Goal: Task Accomplishment & Management: Use online tool/utility

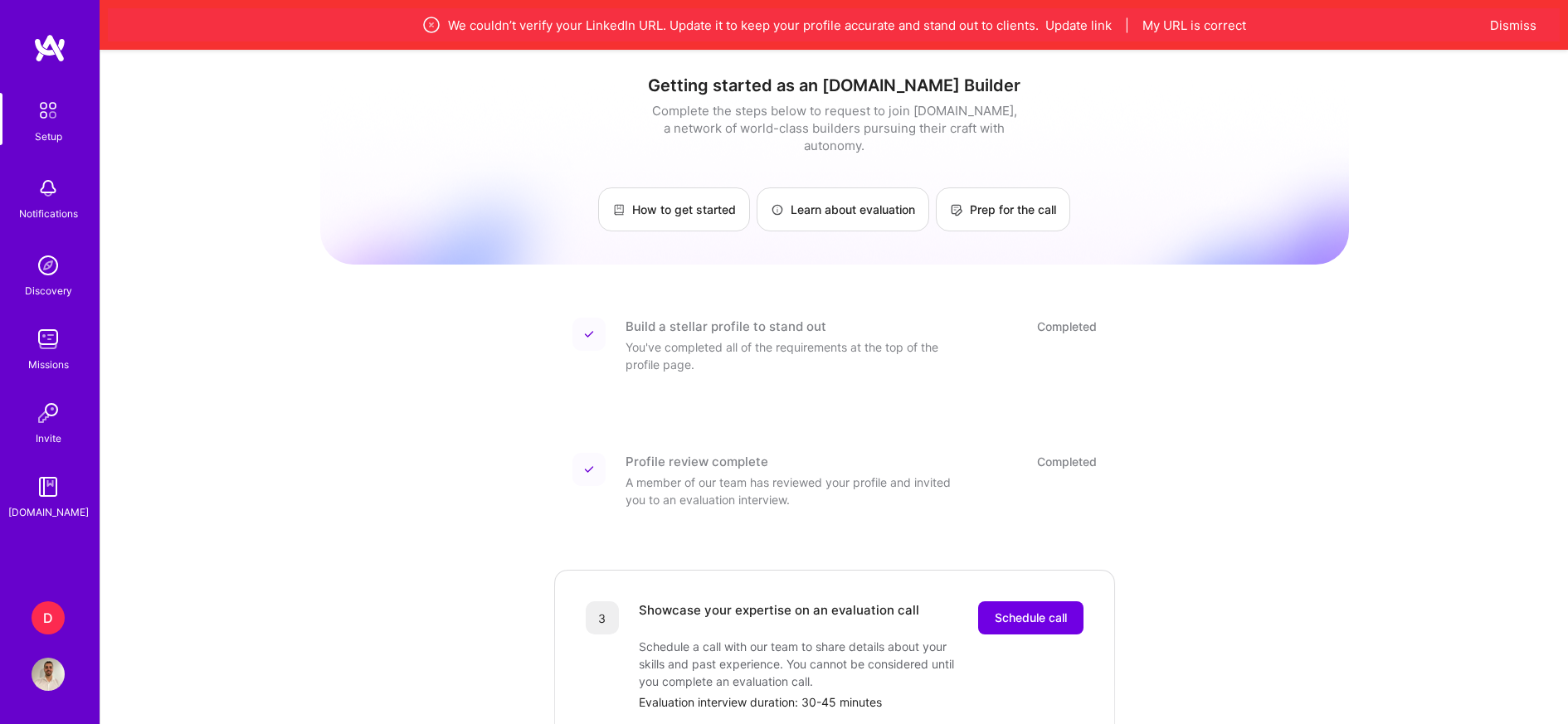
click at [58, 609] on div "D" at bounding box center [48, 618] width 33 height 33
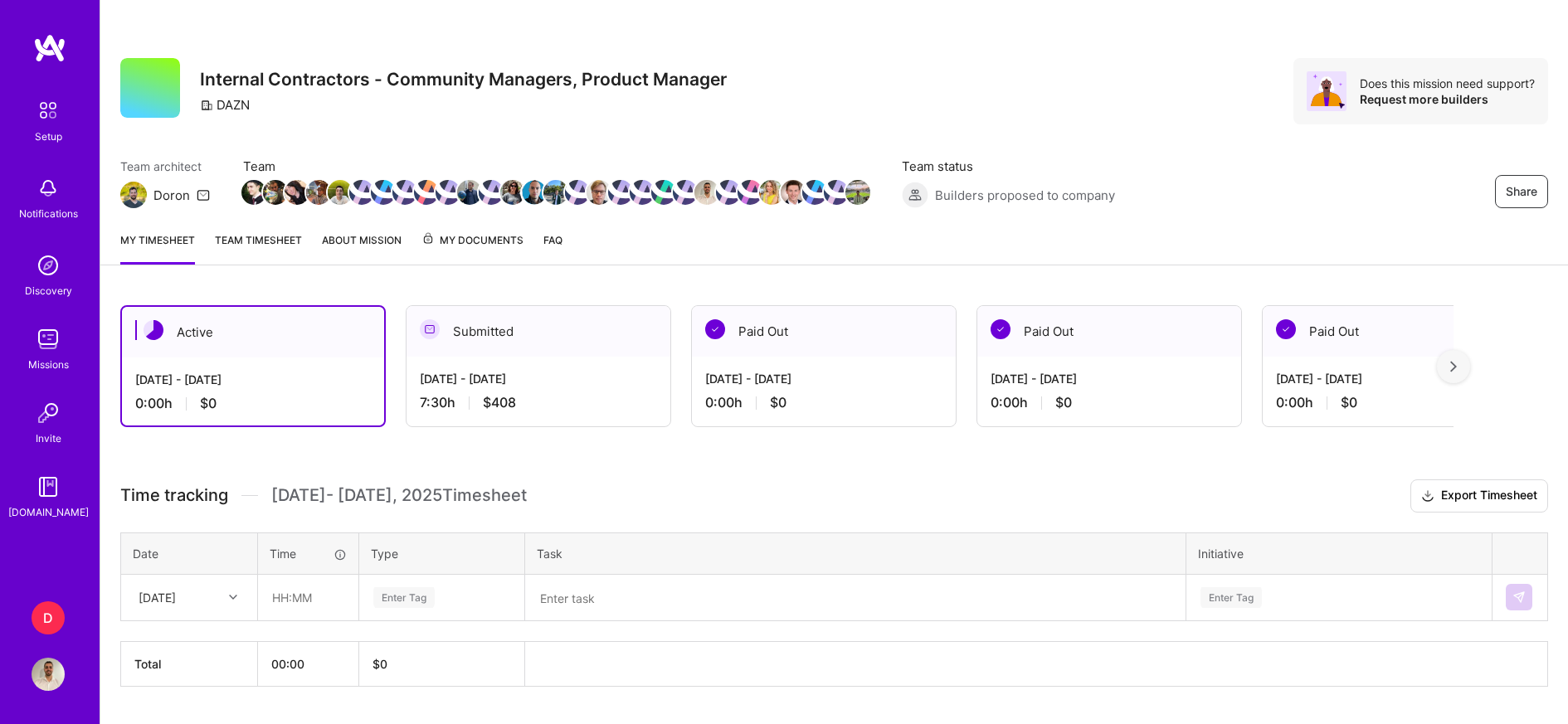
scroll to position [90, 0]
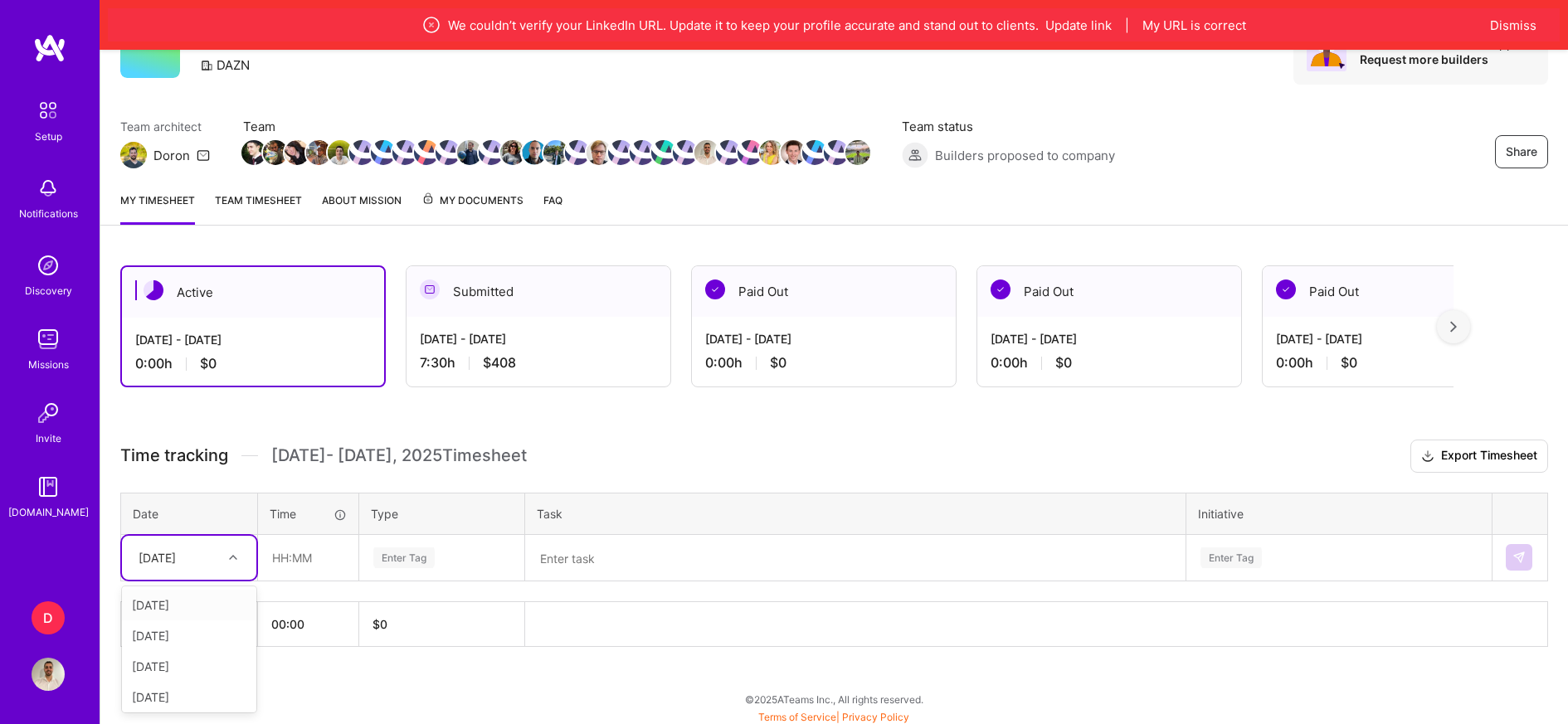
click at [232, 560] on div at bounding box center [235, 558] width 25 height 22
click at [681, 456] on h3 "Time tracking [DATE] - [DATE] Timesheet Export Timesheet" at bounding box center [834, 456] width 1428 height 33
click at [235, 554] on icon at bounding box center [233, 558] width 8 height 8
click at [187, 693] on div "[DATE]" at bounding box center [189, 695] width 134 height 30
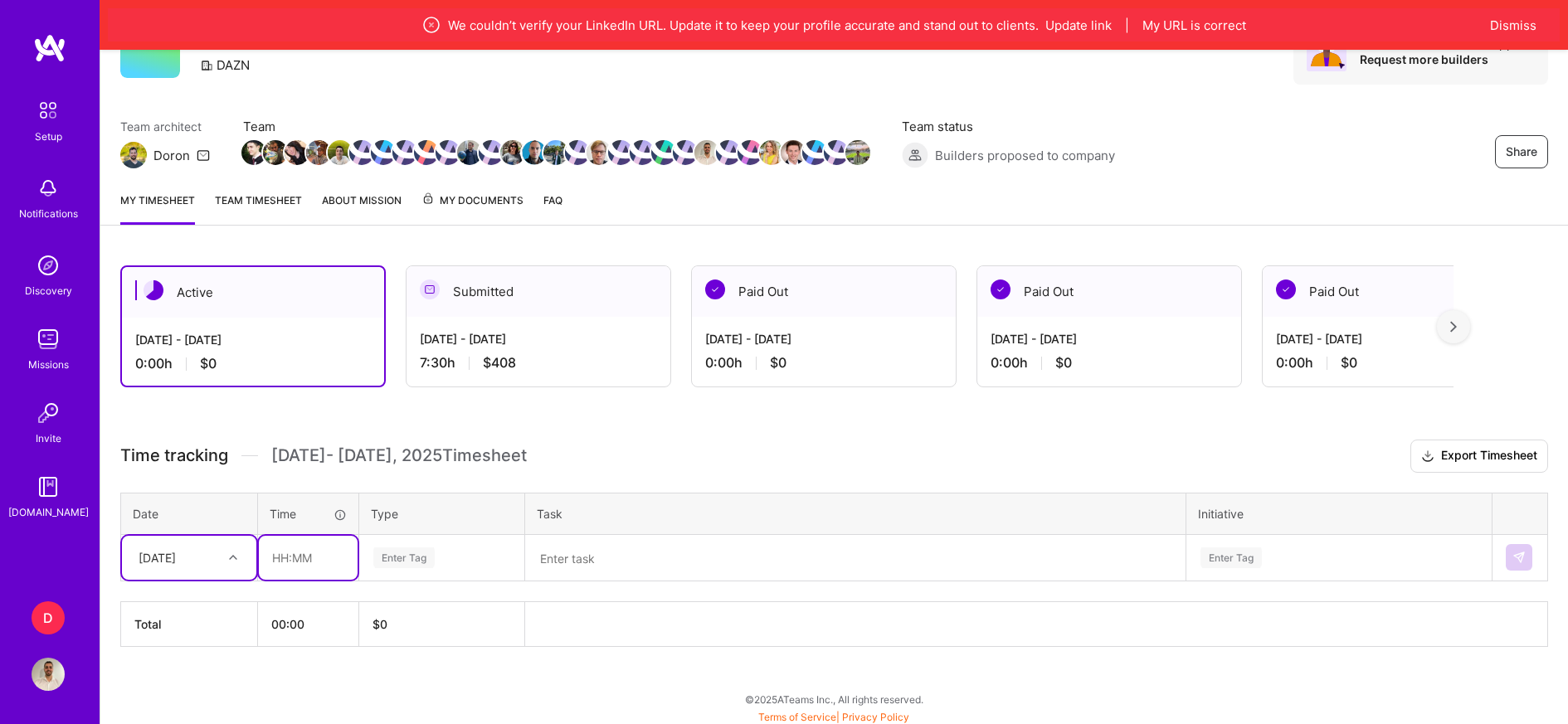
click at [284, 556] on input "text" at bounding box center [308, 558] width 99 height 44
type input "07:30"
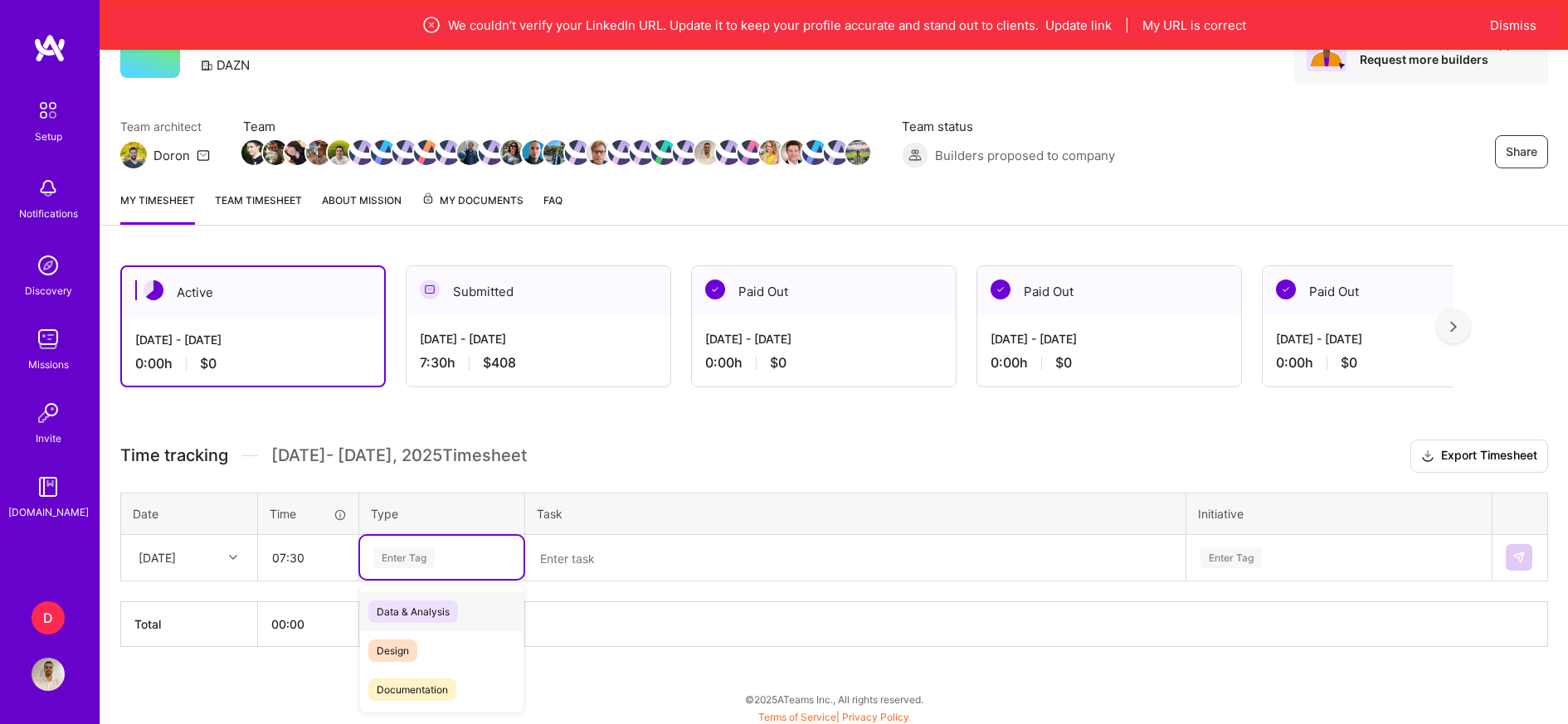
click at [403, 556] on div "Enter Tag" at bounding box center [404, 558] width 62 height 25
click at [457, 645] on div "Management" at bounding box center [441, 645] width 163 height 39
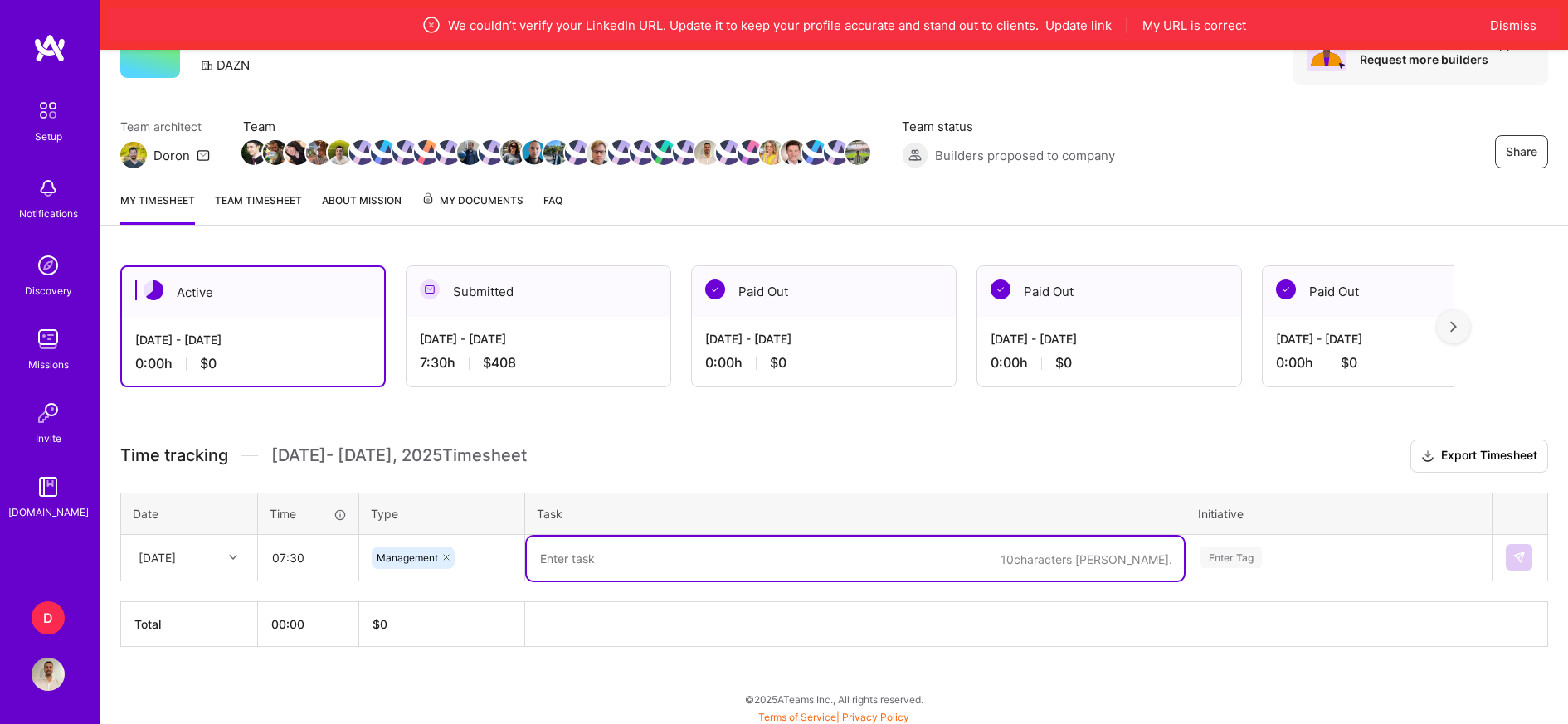
click at [619, 567] on textarea at bounding box center [856, 559] width 657 height 44
type textarea "DAZN ENDZN FanZone Moderator"
click at [1237, 561] on div "Enter Tag" at bounding box center [1339, 558] width 303 height 43
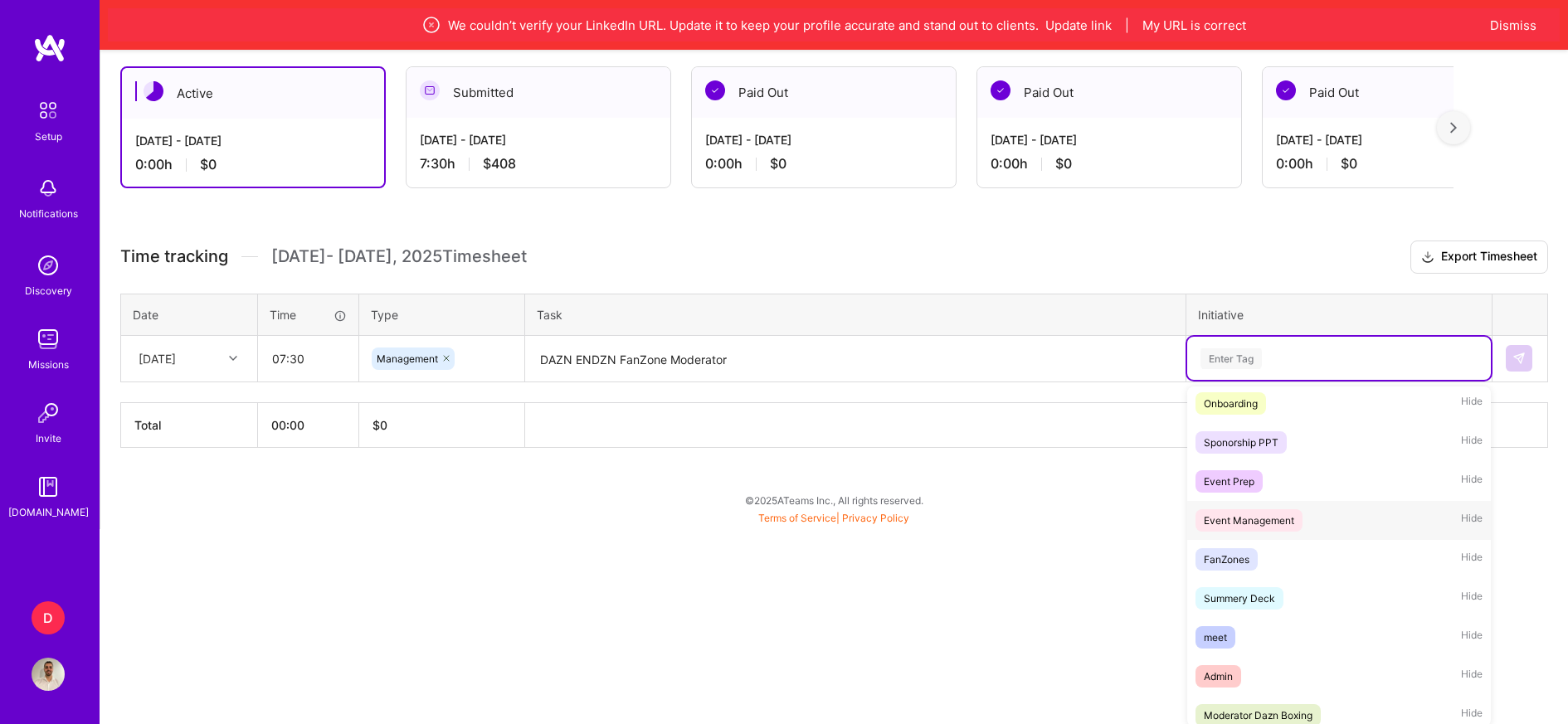
scroll to position [424, 0]
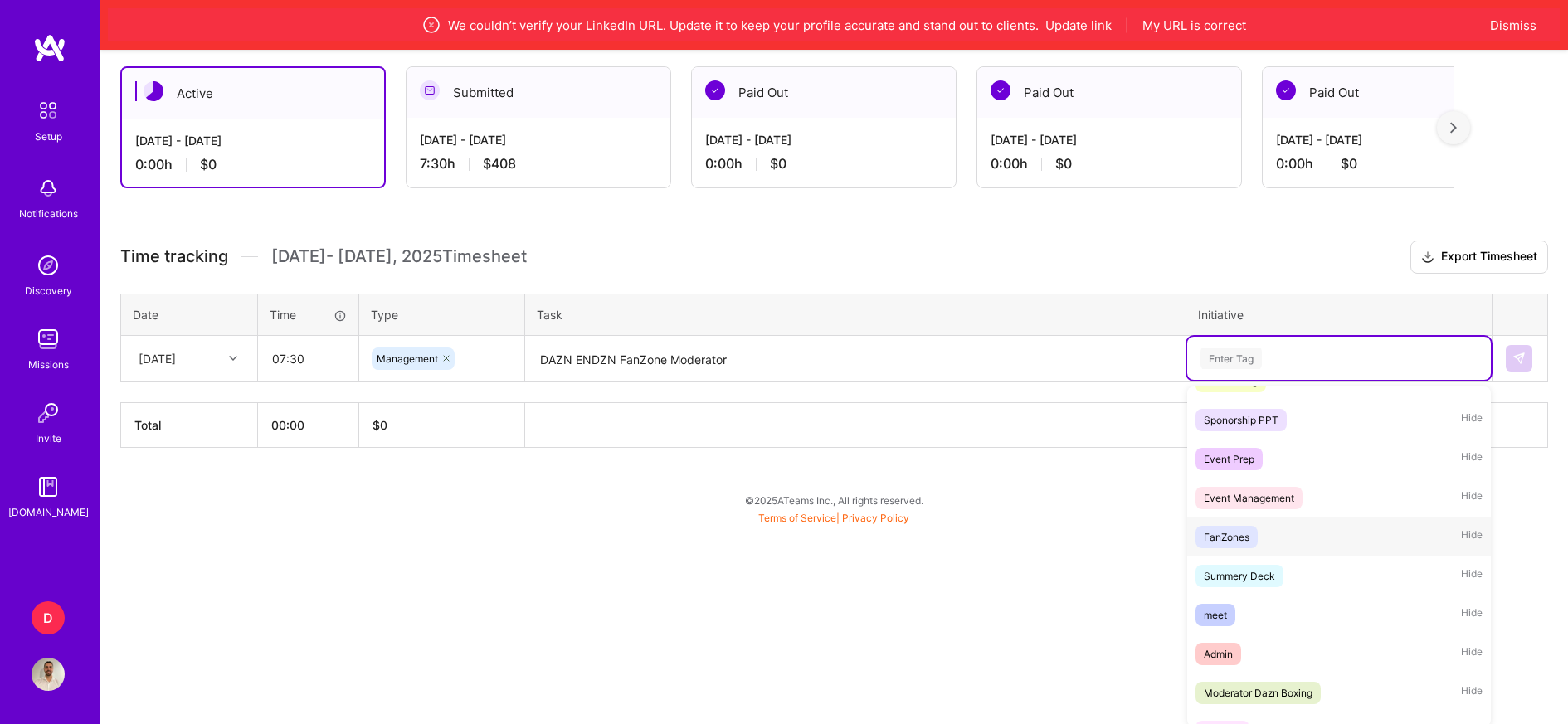
click at [1236, 537] on div "FanZones" at bounding box center [1227, 537] width 46 height 18
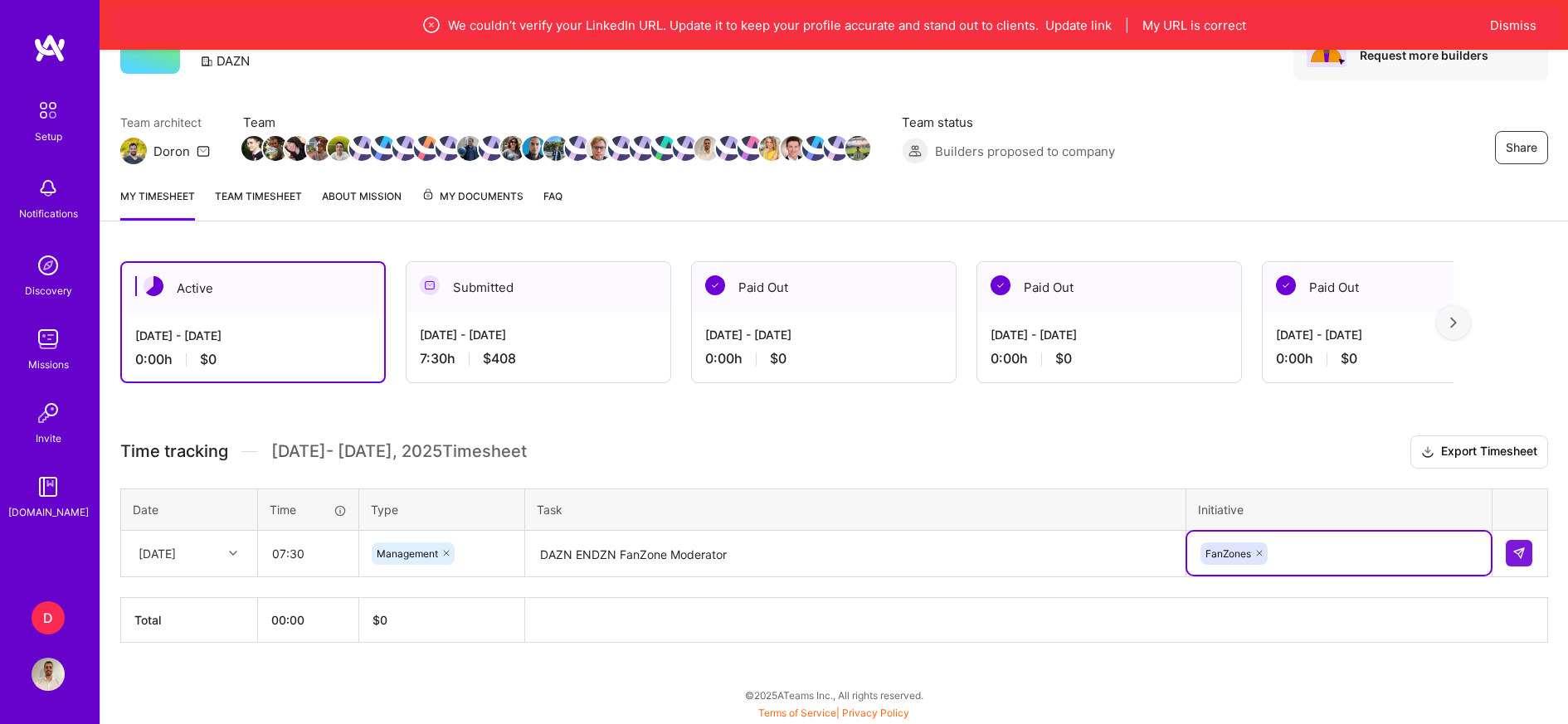
scroll to position [90, 0]
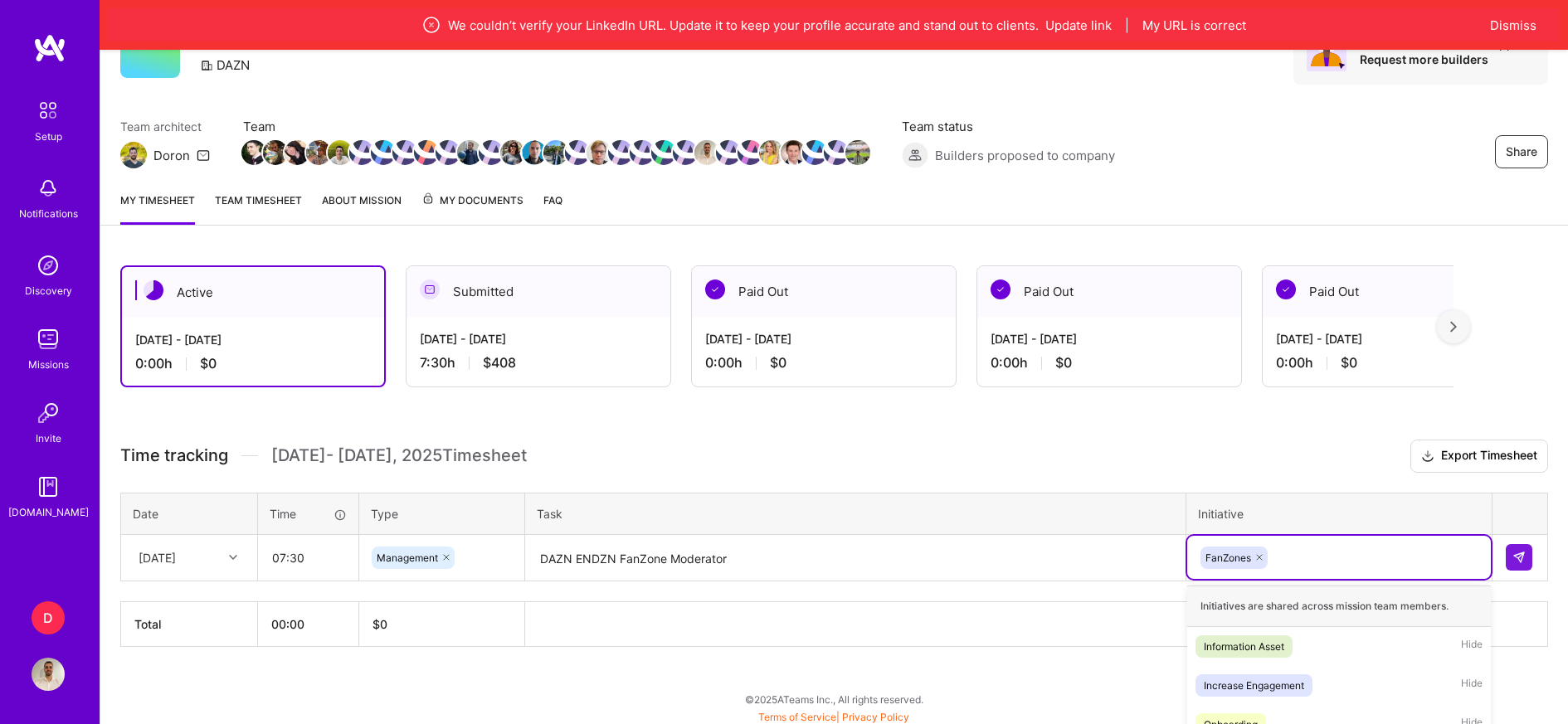
click at [1294, 560] on div "option FanZones, selected. option Sponorship PPT focused, 4 of 35. 34 results a…" at bounding box center [1339, 558] width 303 height 43
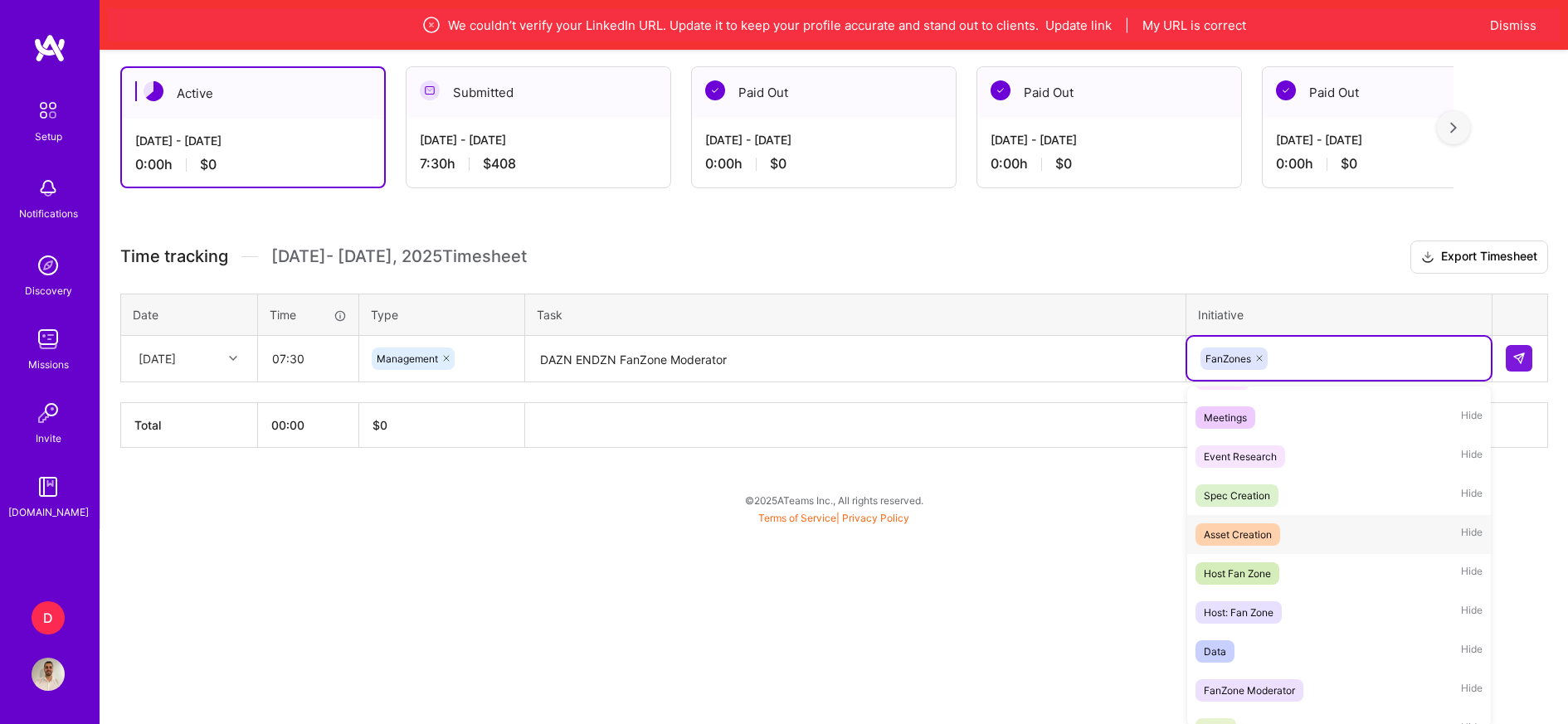
scroll to position [462, 0]
click at [1273, 566] on span "Host Fan Zone" at bounding box center [1237, 570] width 84 height 23
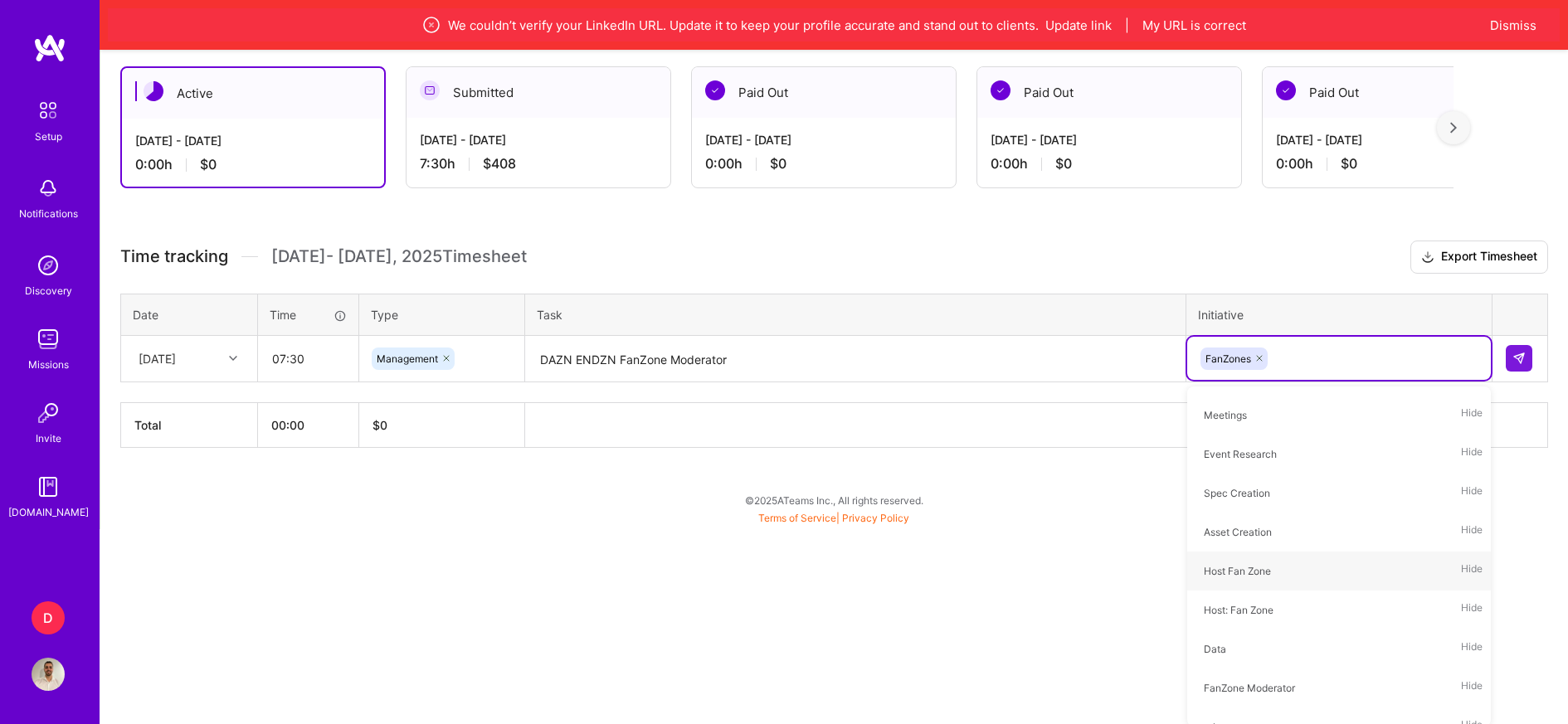
scroll to position [90, 0]
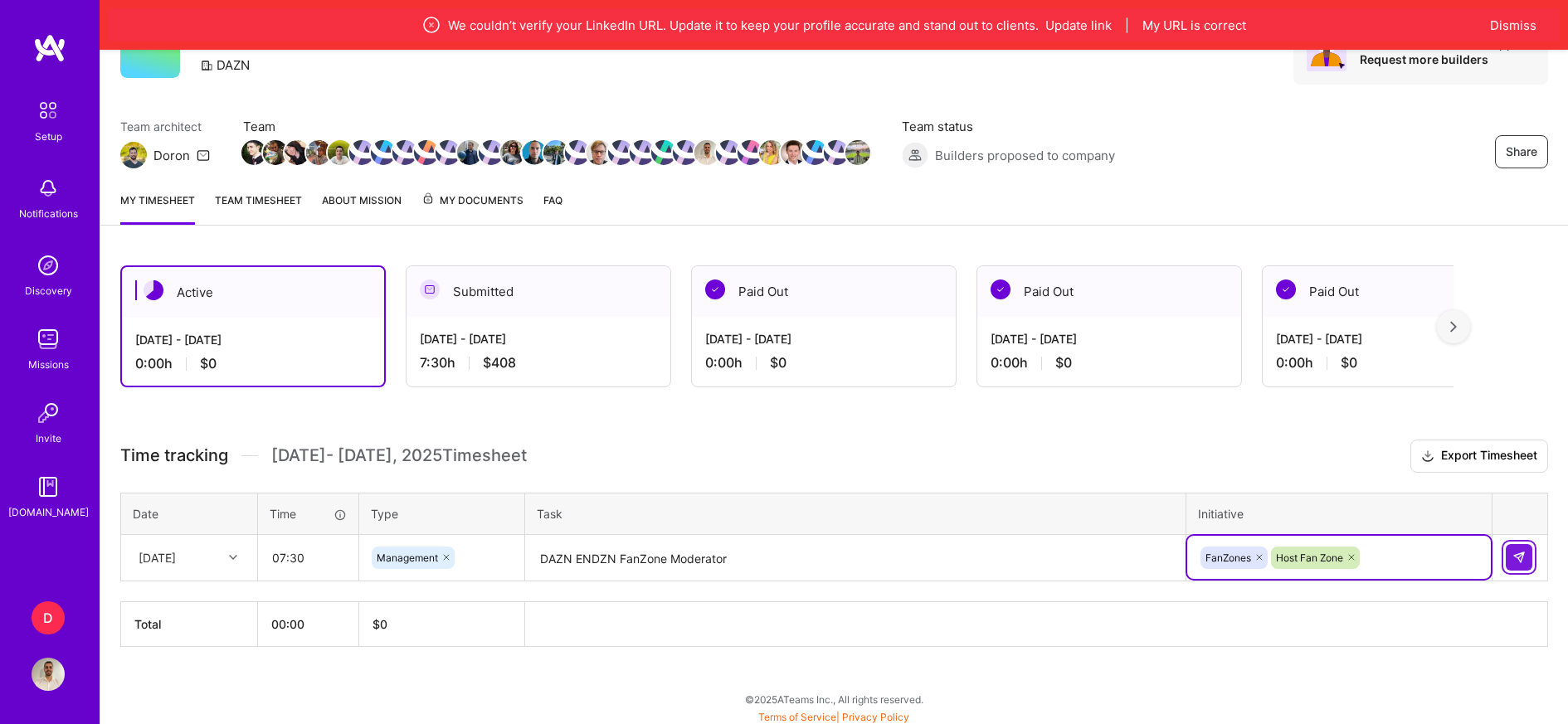
click at [1524, 553] on img at bounding box center [1519, 558] width 14 height 14
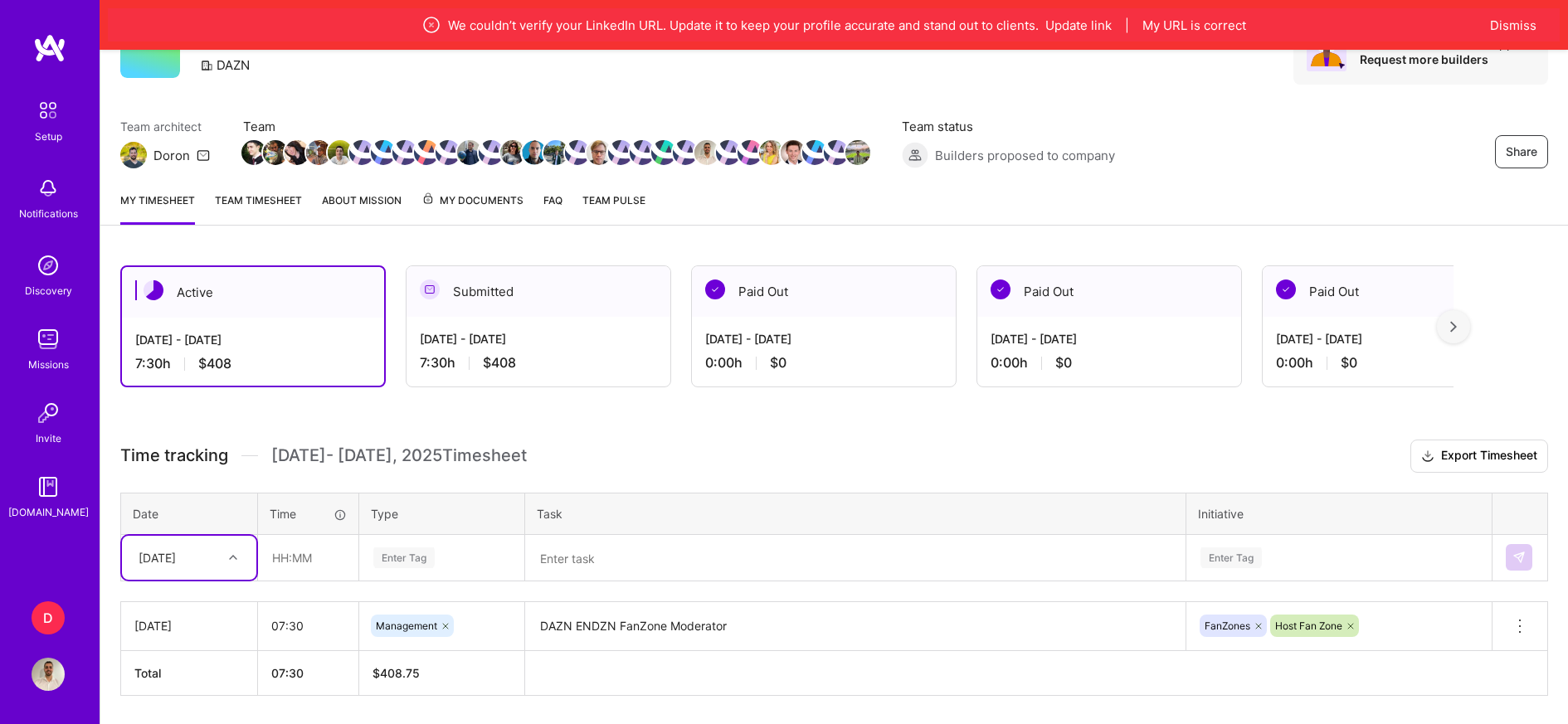
scroll to position [139, 0]
